Goal: Obtain resource: Obtain resource

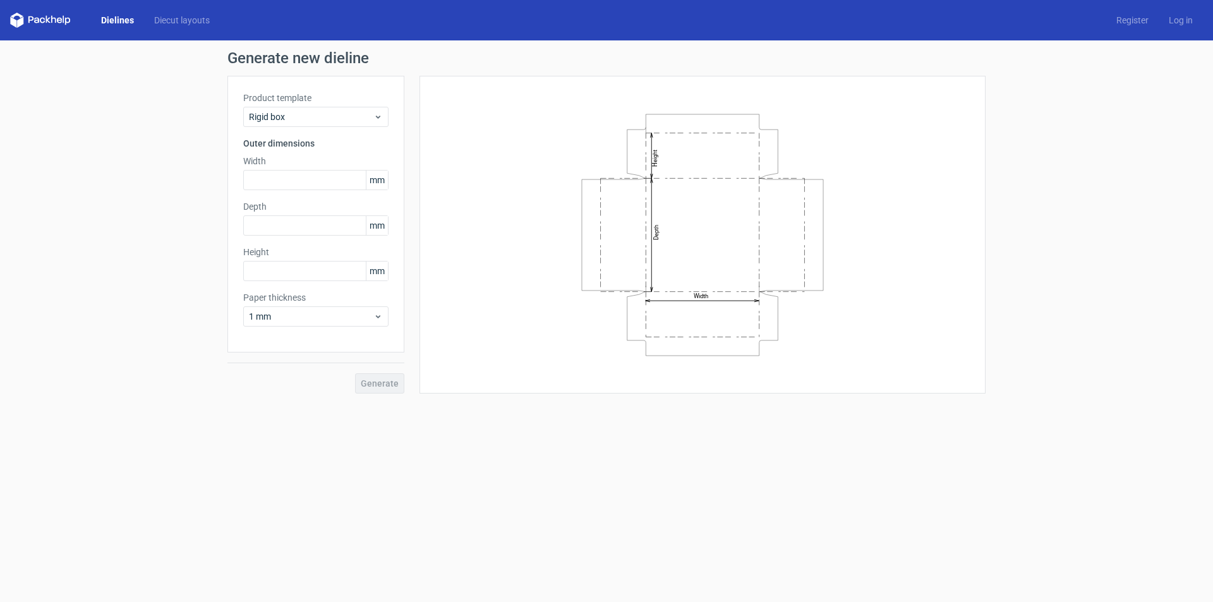
click at [326, 127] on div "Product template Rigid box Outer dimensions Width mm Depth mm Height mm Paper t…" at bounding box center [315, 214] width 177 height 277
click at [324, 119] on span "Rigid box" at bounding box center [311, 117] width 124 height 13
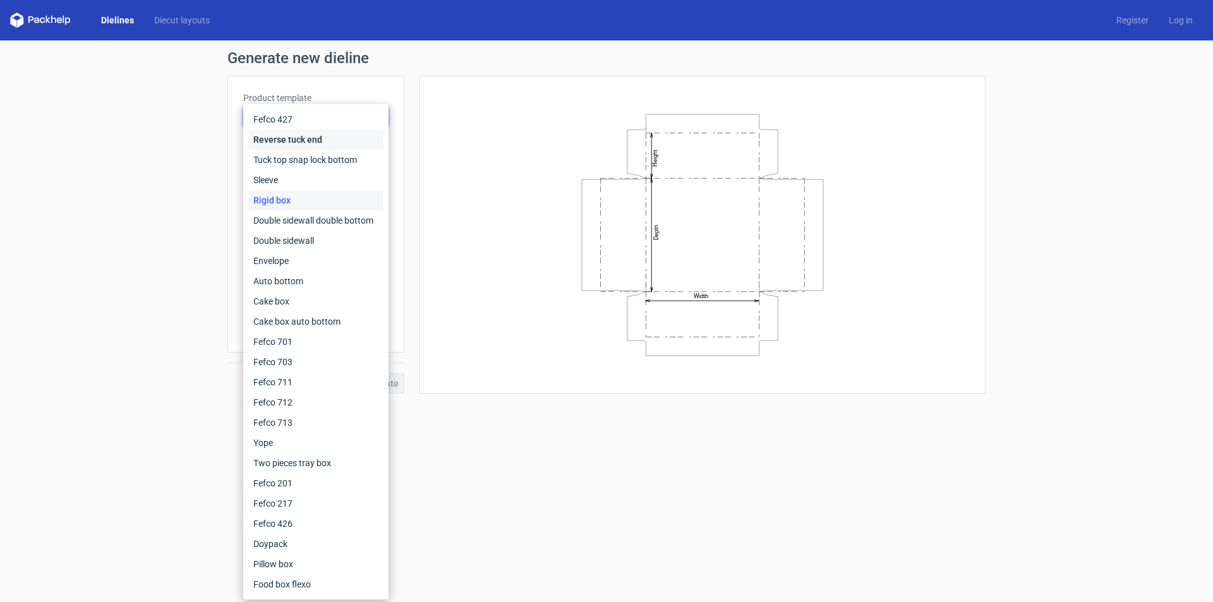
click at [310, 139] on div "Reverse tuck end" at bounding box center [315, 140] width 135 height 20
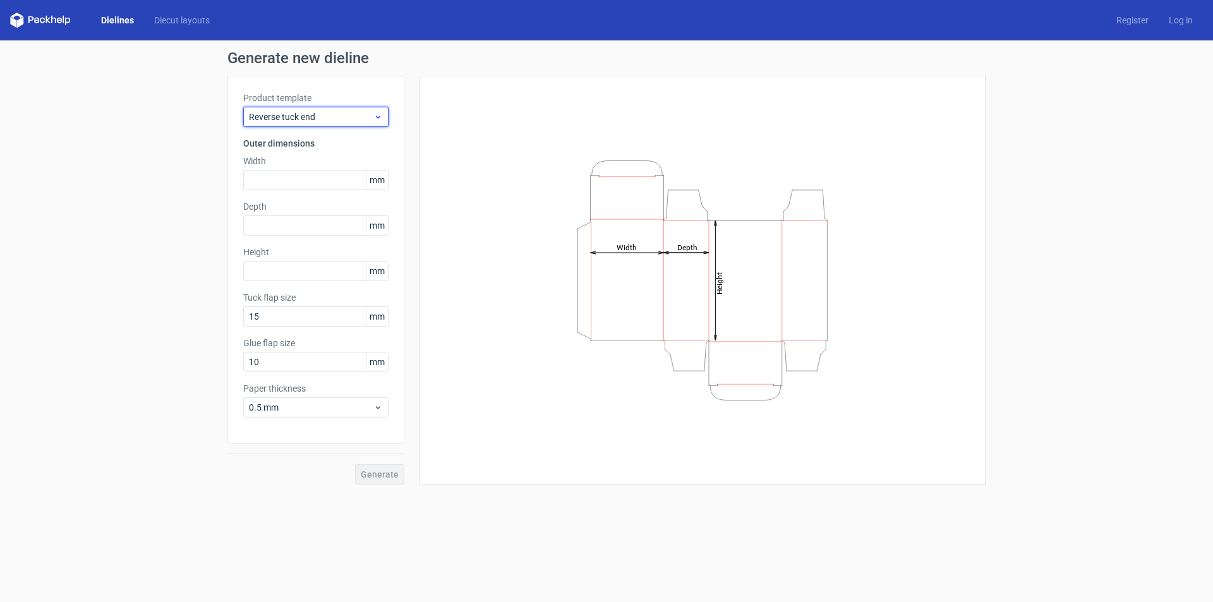
click at [317, 109] on div "Reverse tuck end" at bounding box center [315, 117] width 145 height 20
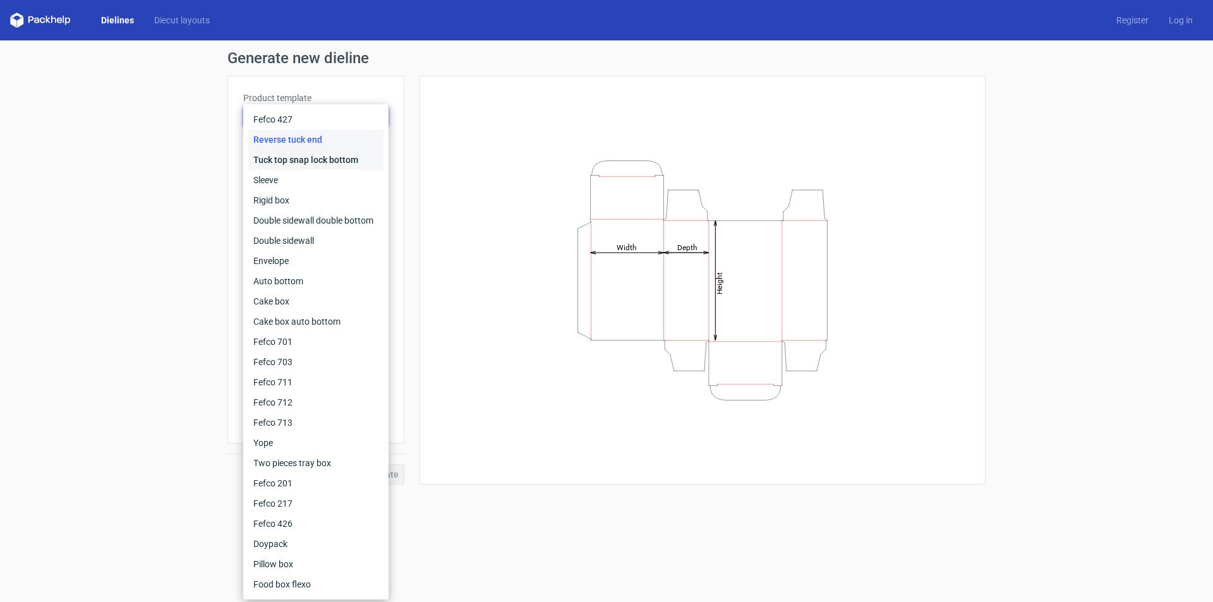
click at [308, 155] on div "Tuck top snap lock bottom" at bounding box center [315, 160] width 135 height 20
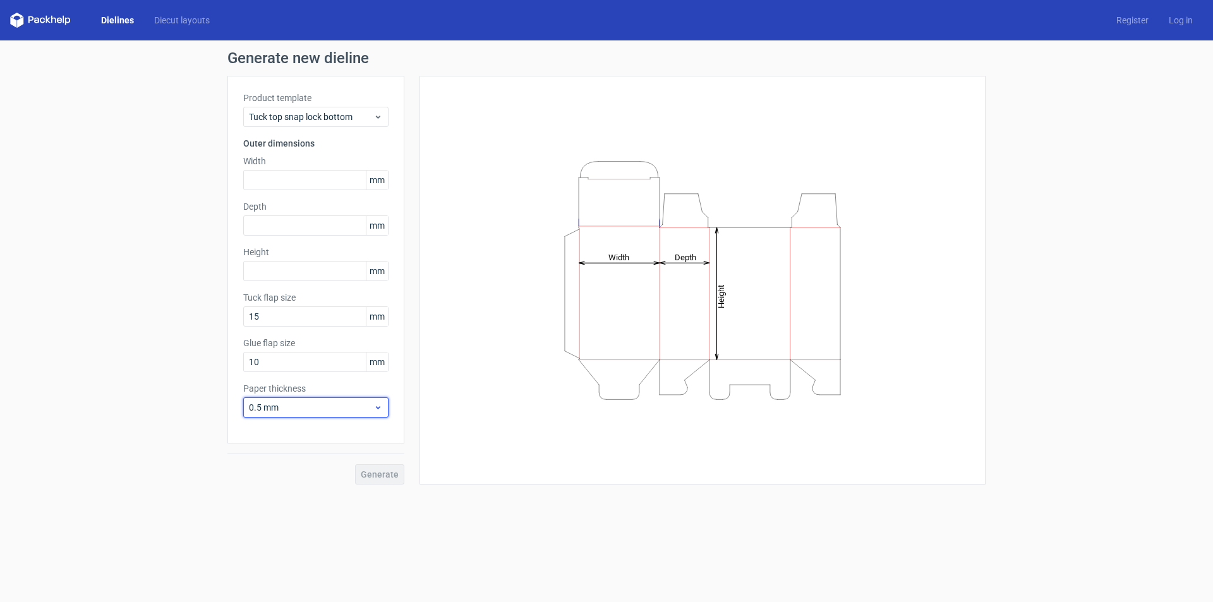
click at [370, 413] on span "0.5 mm" at bounding box center [311, 407] width 124 height 13
click at [374, 413] on div "0.5 mm" at bounding box center [315, 407] width 145 height 20
click at [371, 476] on div "Generate" at bounding box center [315, 464] width 177 height 41
click at [179, 24] on link "Diecut layouts" at bounding box center [182, 20] width 76 height 13
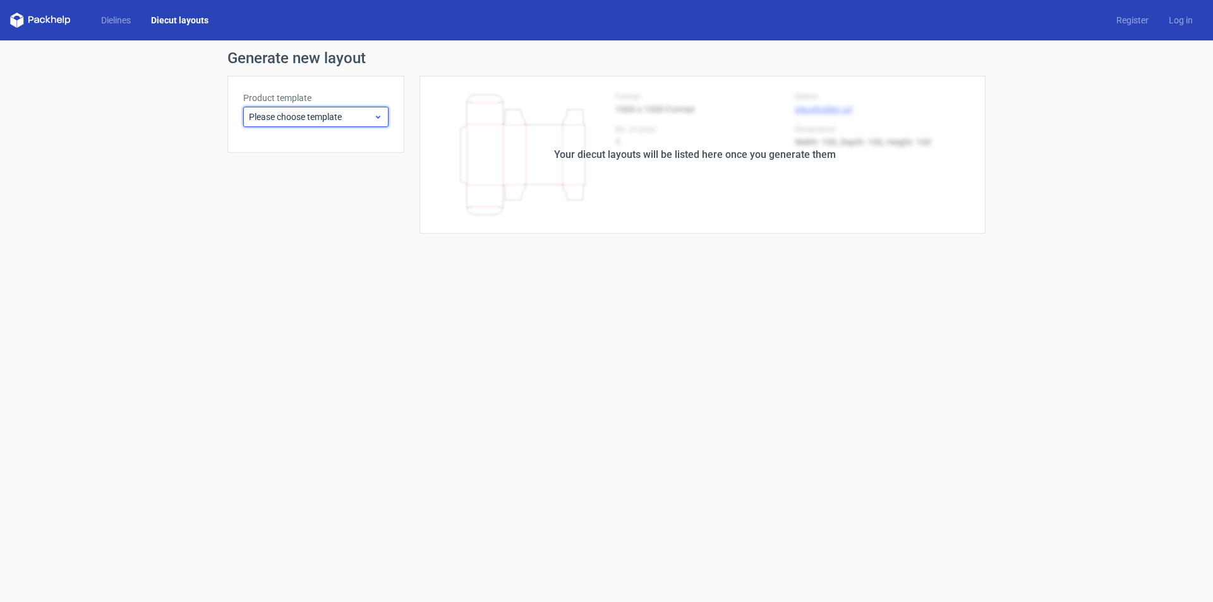
click at [309, 112] on span "Please choose template" at bounding box center [311, 117] width 124 height 13
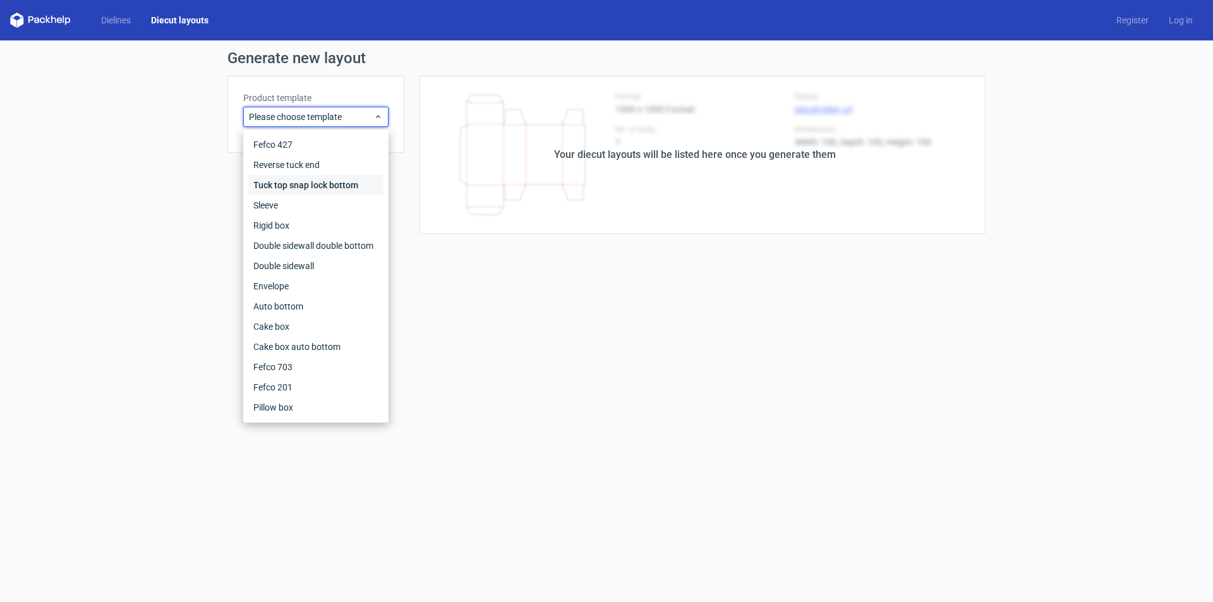
click at [302, 181] on div "Tuck top snap lock bottom" at bounding box center [315, 185] width 135 height 20
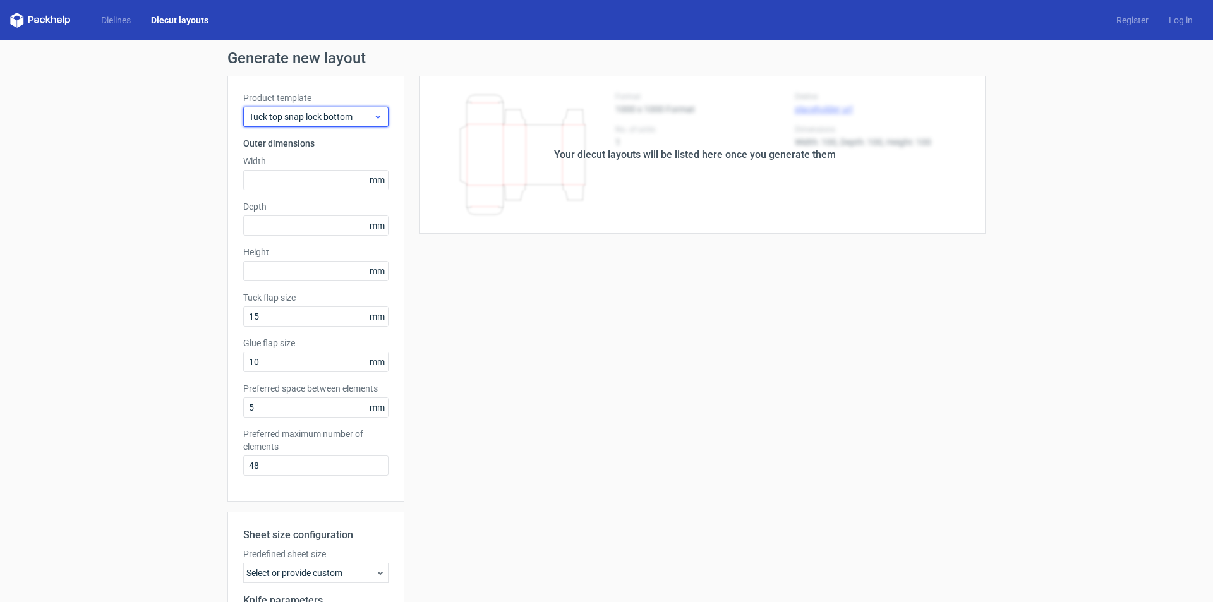
click at [311, 119] on span "Tuck top snap lock bottom" at bounding box center [311, 117] width 124 height 13
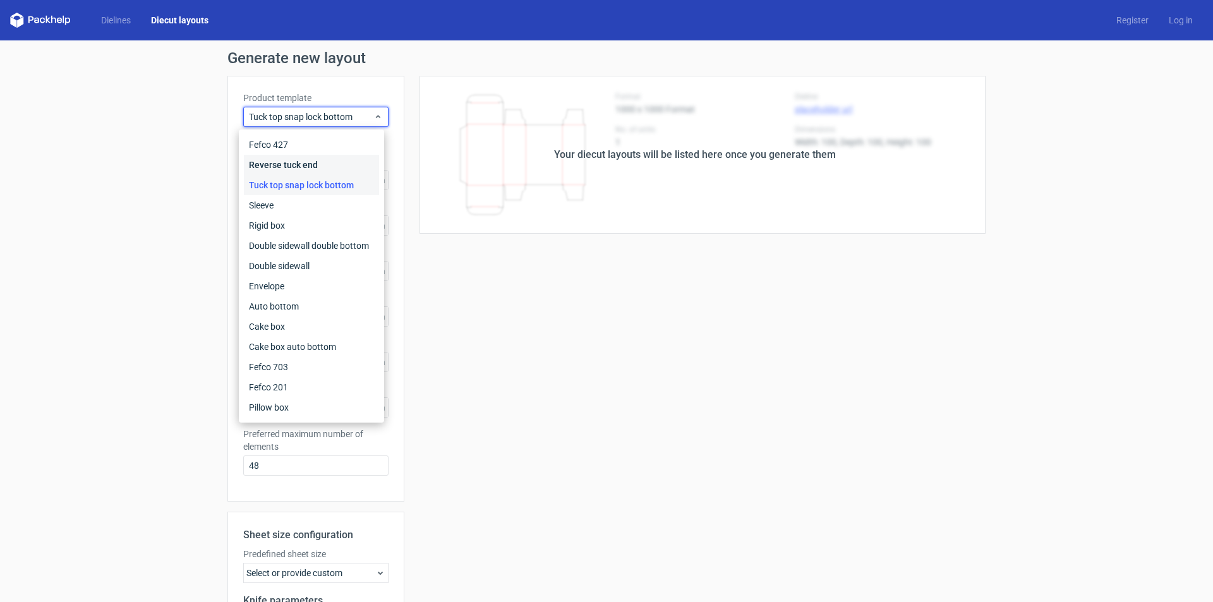
click at [300, 162] on div "Reverse tuck end" at bounding box center [311, 165] width 135 height 20
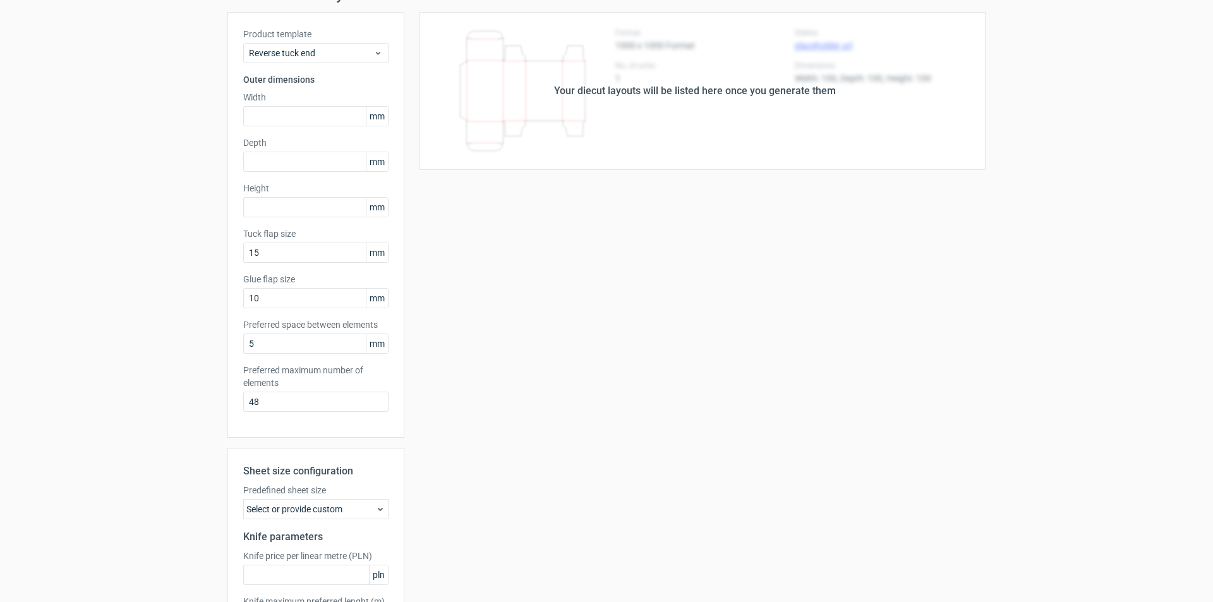
scroll to position [169, 0]
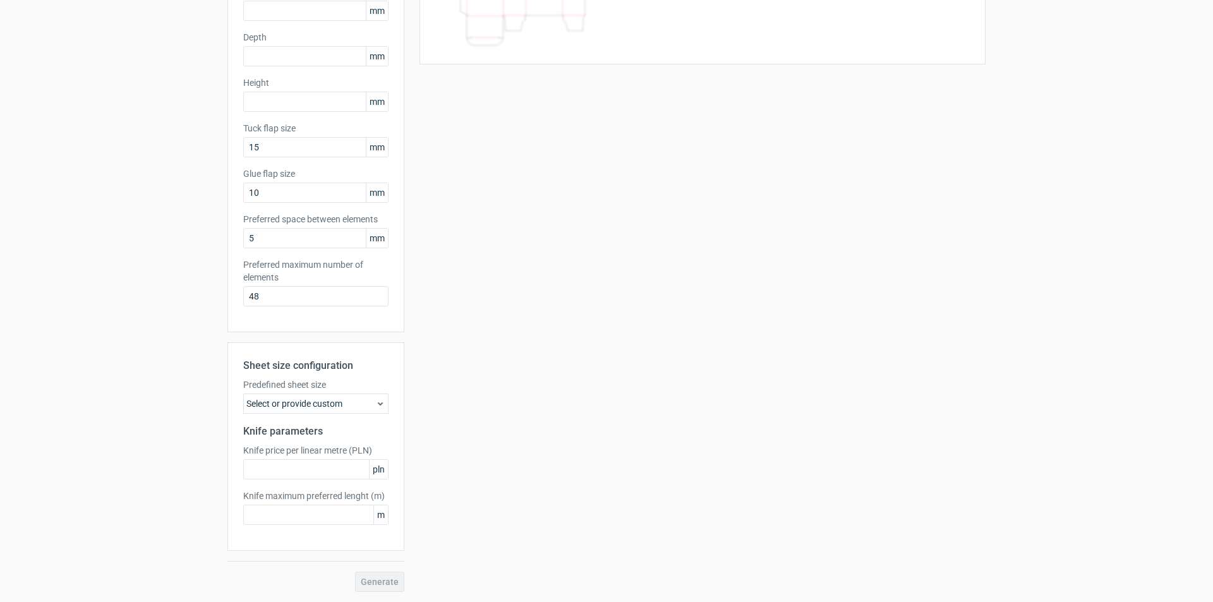
click at [310, 406] on div "Select or provide custom" at bounding box center [315, 404] width 145 height 20
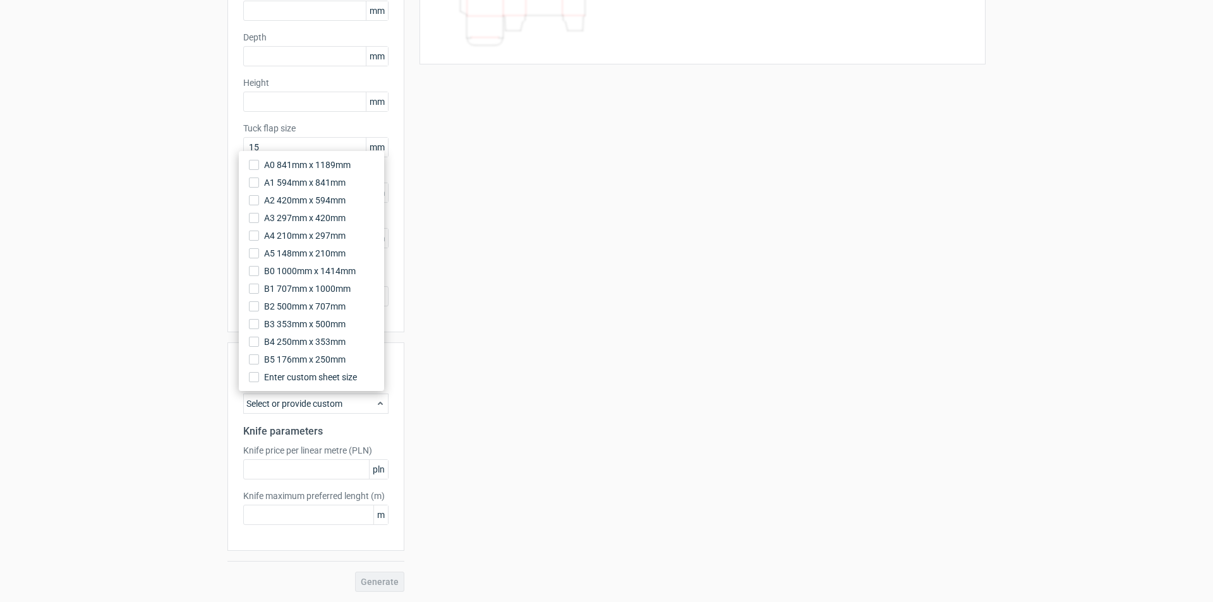
click at [310, 406] on div "Select or provide custom" at bounding box center [315, 404] width 145 height 20
click at [370, 428] on h2 "Knife parameters" at bounding box center [315, 431] width 145 height 15
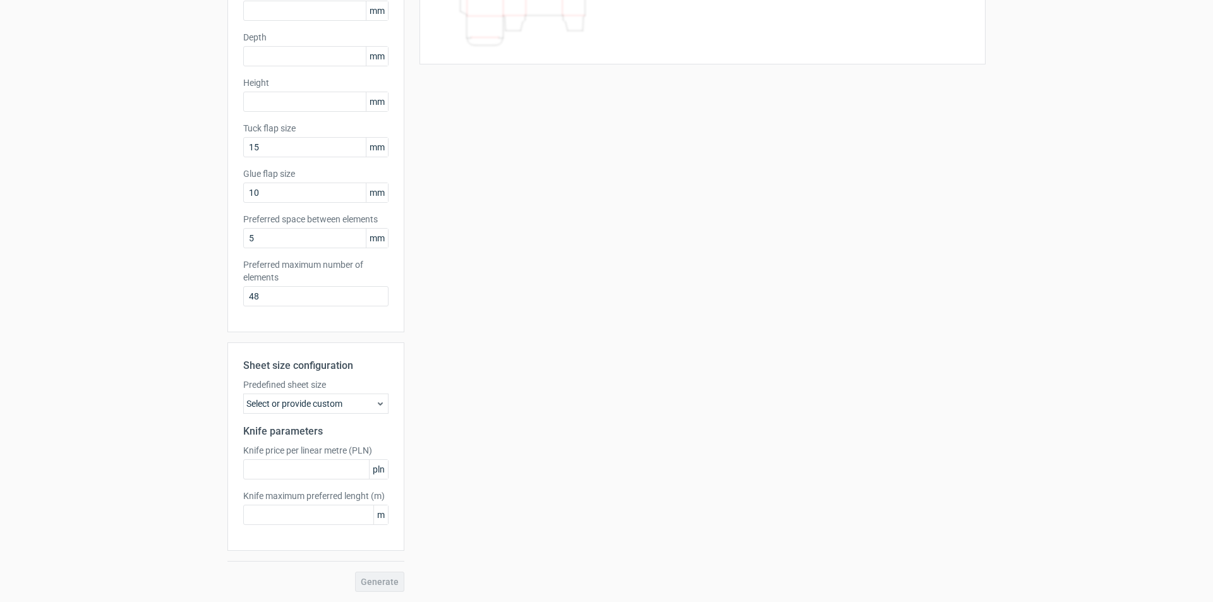
scroll to position [0, 0]
